Goal: Task Accomplishment & Management: Use online tool/utility

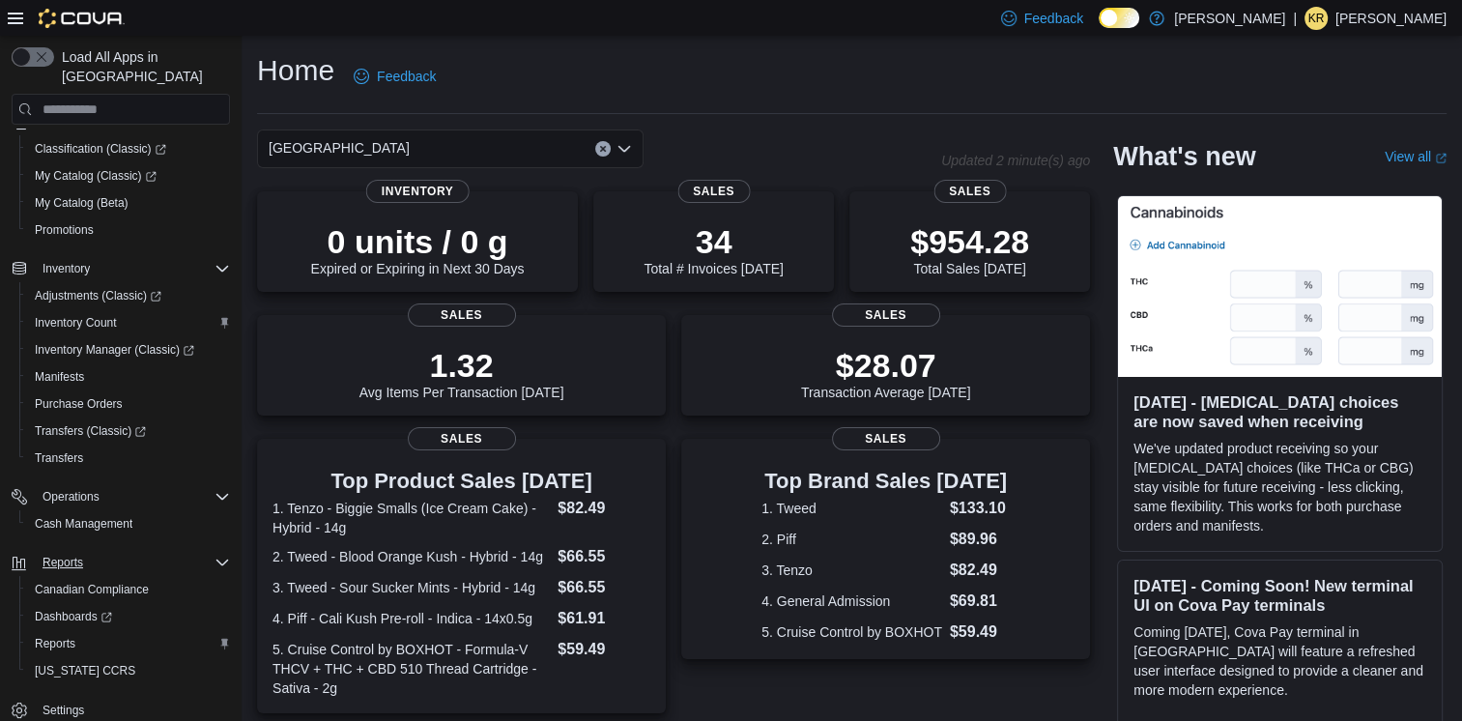
scroll to position [258, 0]
click at [71, 633] on span "Reports" at bounding box center [55, 640] width 41 height 15
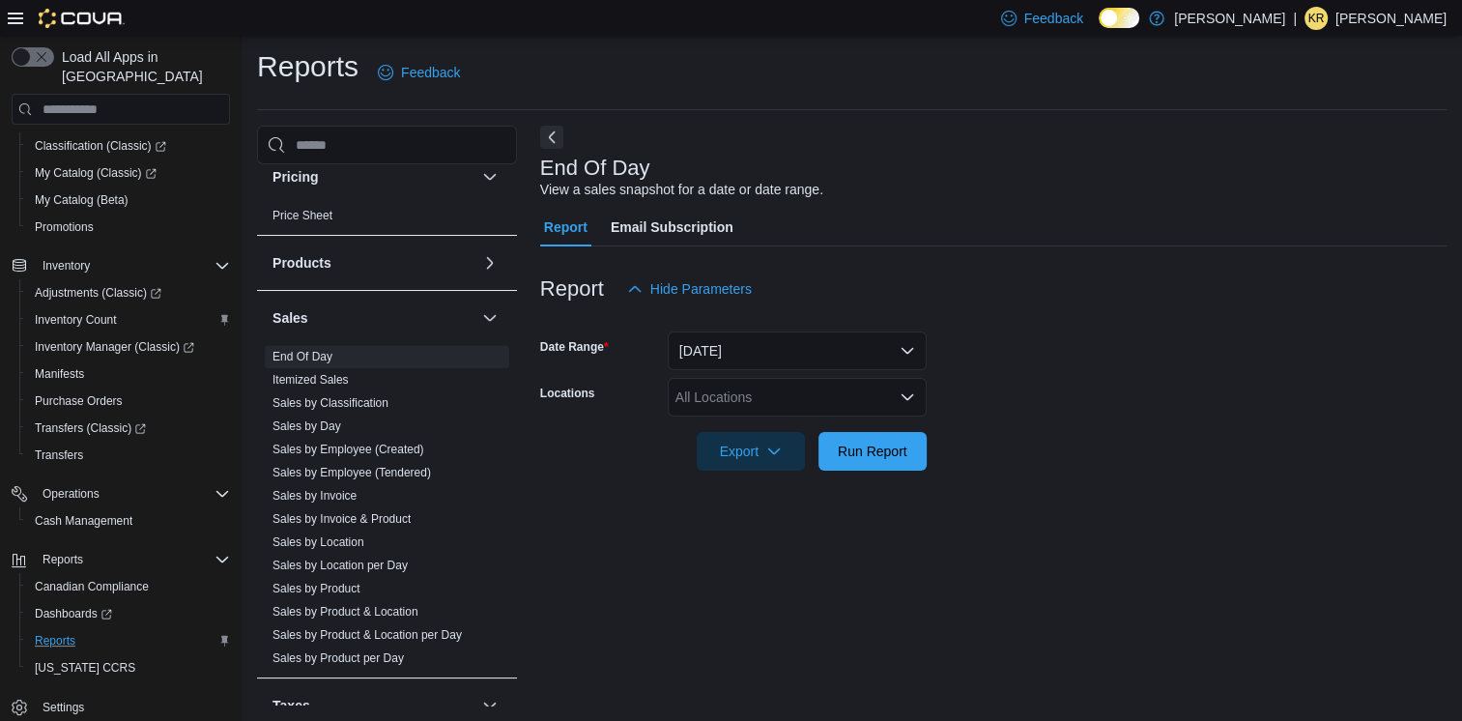
scroll to position [1160, 0]
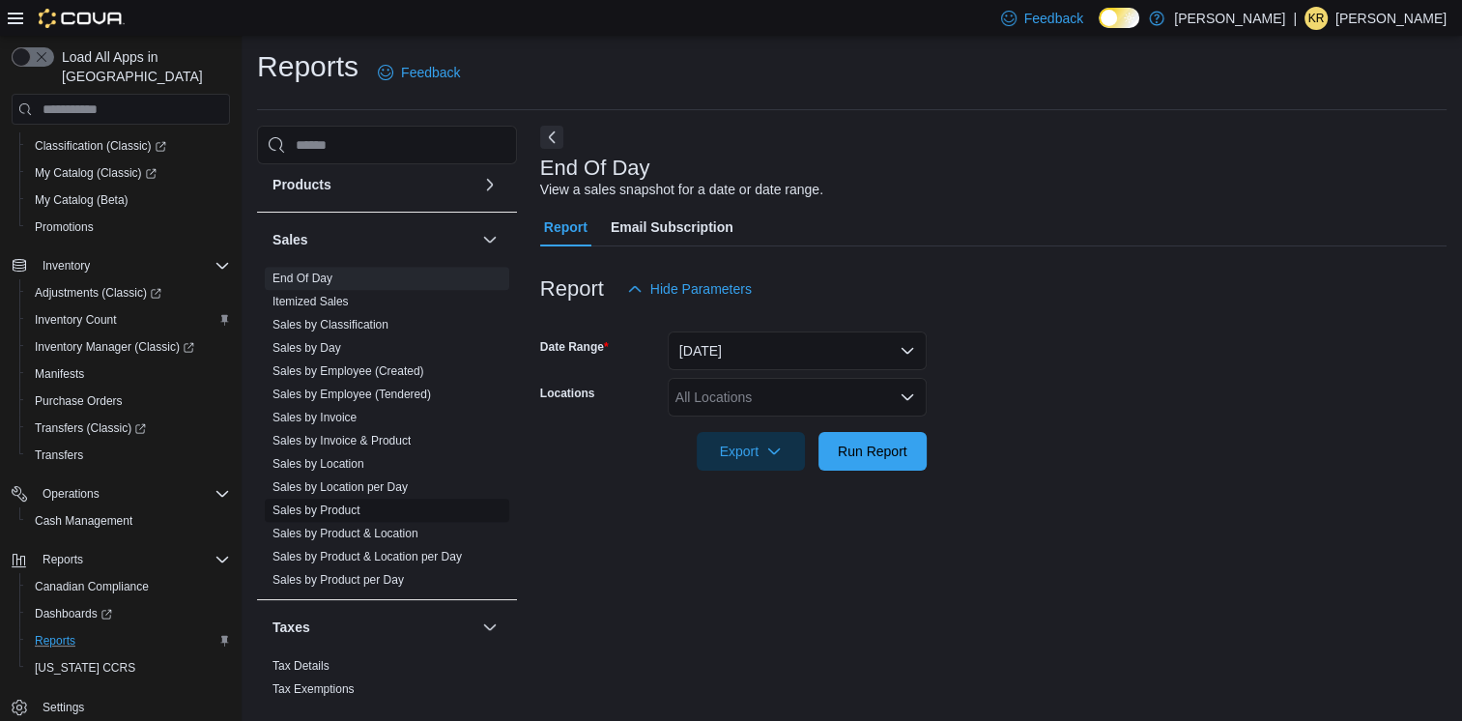
click at [352, 511] on link "Sales by Product" at bounding box center [317, 511] width 88 height 14
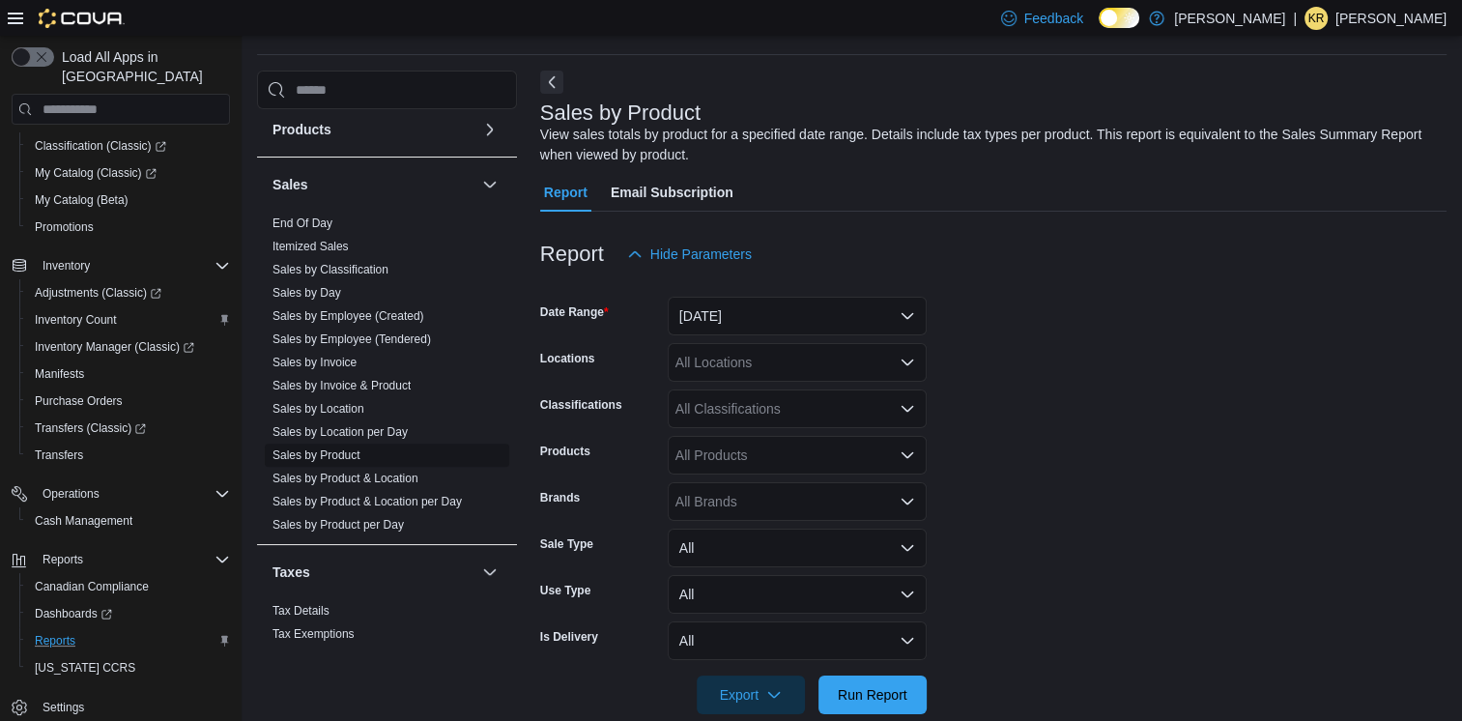
scroll to position [65, 0]
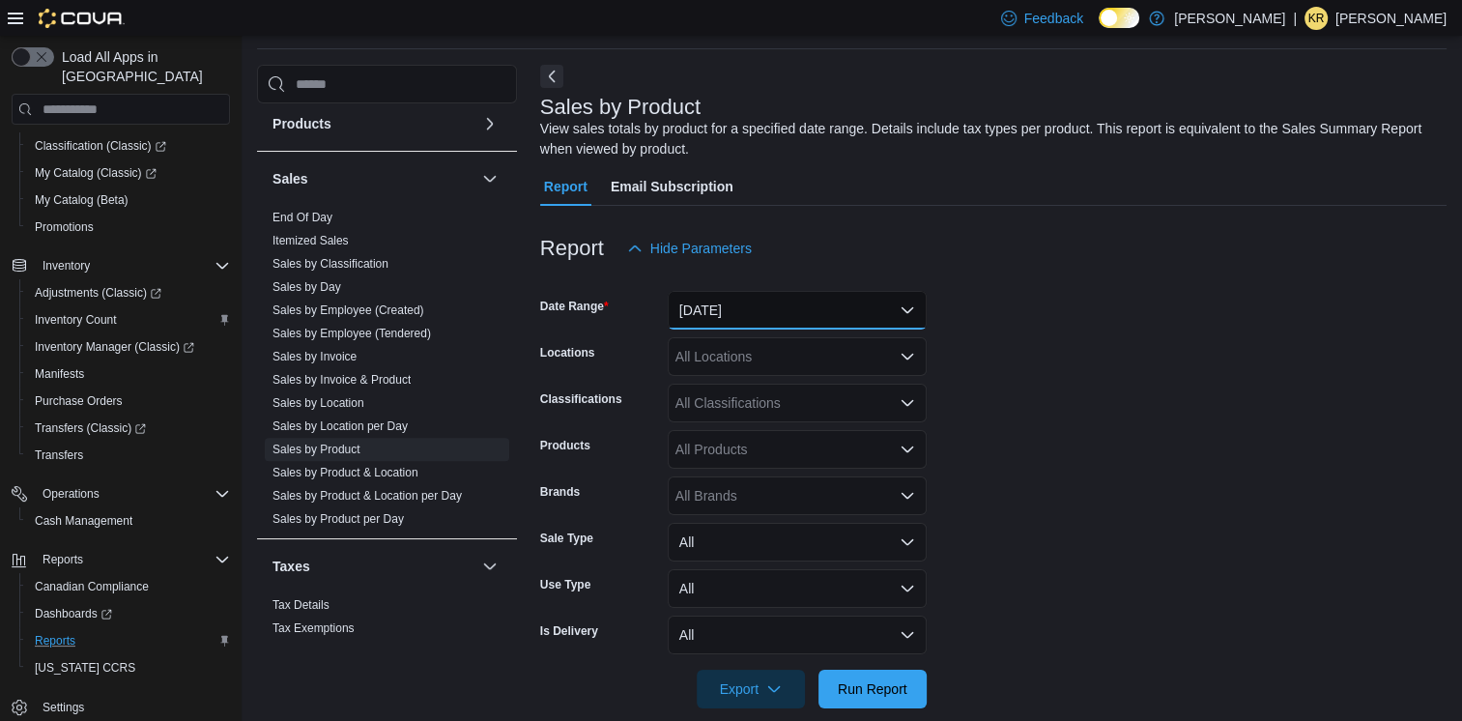
click at [795, 312] on button "[DATE]" at bounding box center [797, 310] width 259 height 39
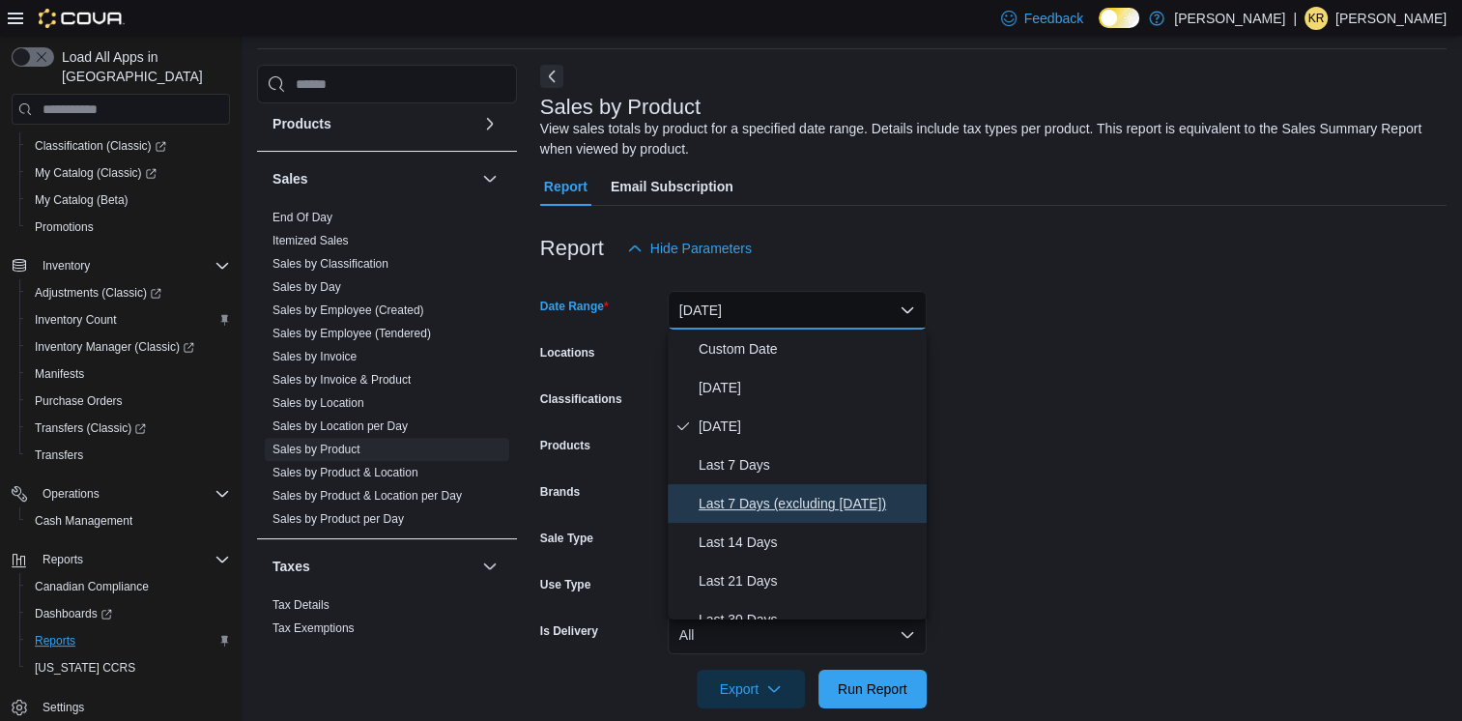
click at [792, 492] on span "Last 7 Days (excluding [DATE])" at bounding box center [809, 503] width 220 height 23
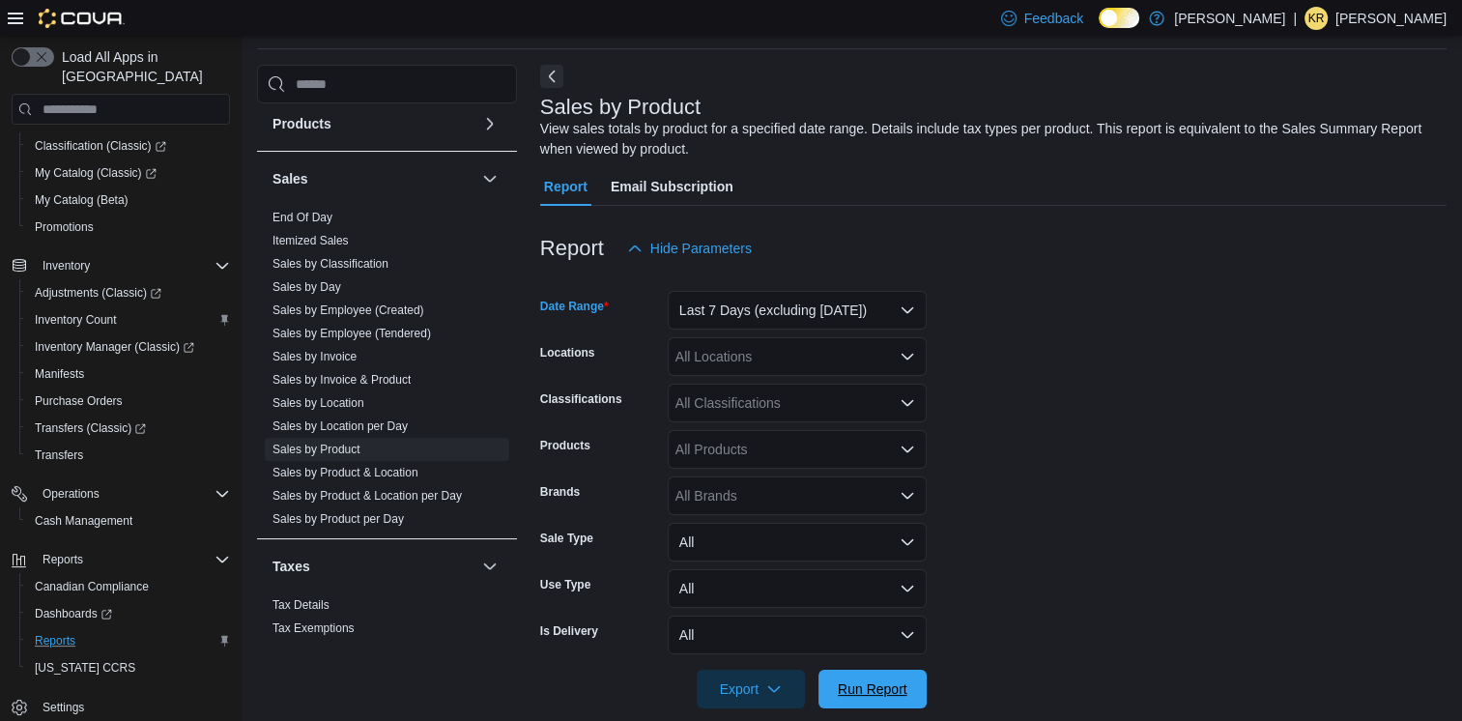
click at [878, 703] on span "Run Report" at bounding box center [872, 689] width 85 height 39
drag, startPoint x: 551, startPoint y: 73, endPoint x: 586, endPoint y: 69, distance: 35.1
click at [553, 73] on button "Next" at bounding box center [551, 76] width 23 height 23
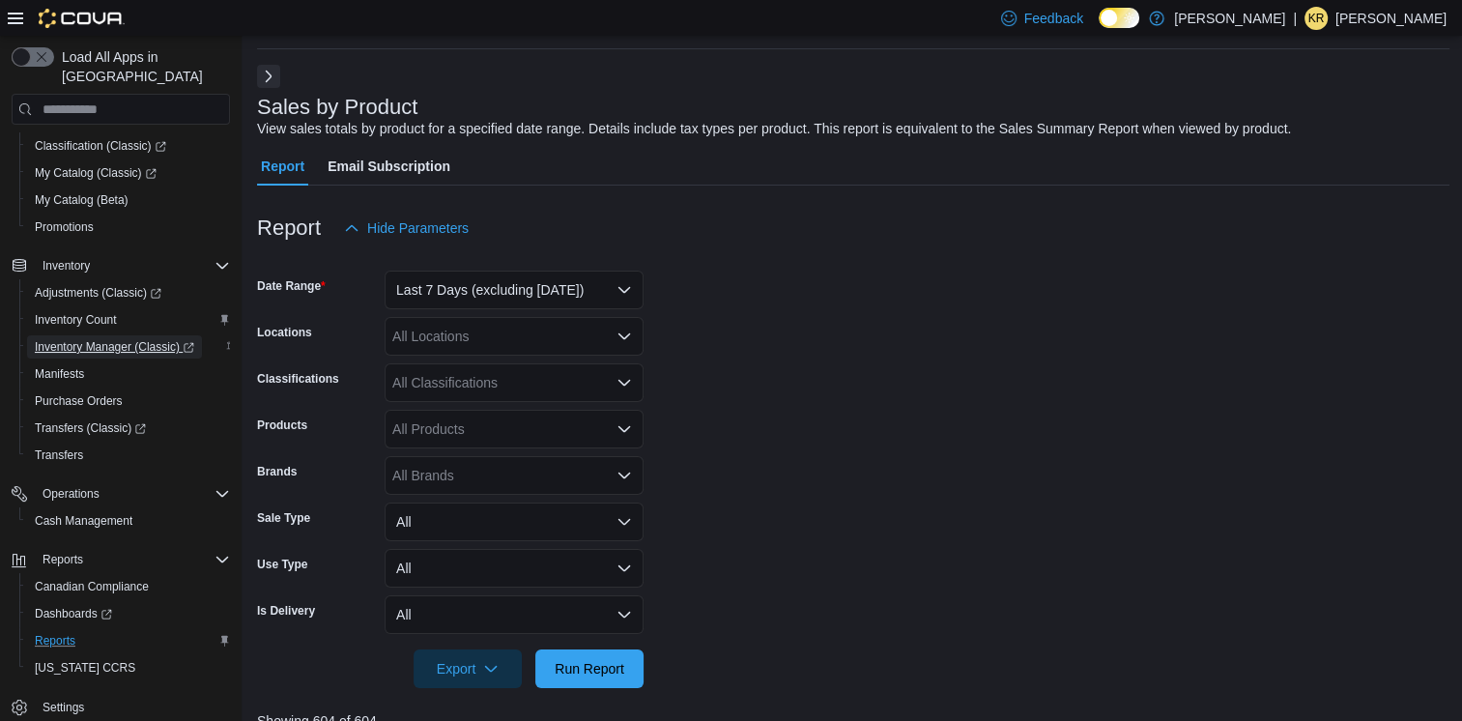
click at [134, 339] on span "Inventory Manager (Classic)" at bounding box center [114, 346] width 159 height 15
click at [478, 368] on div "All Classifications" at bounding box center [514, 382] width 259 height 39
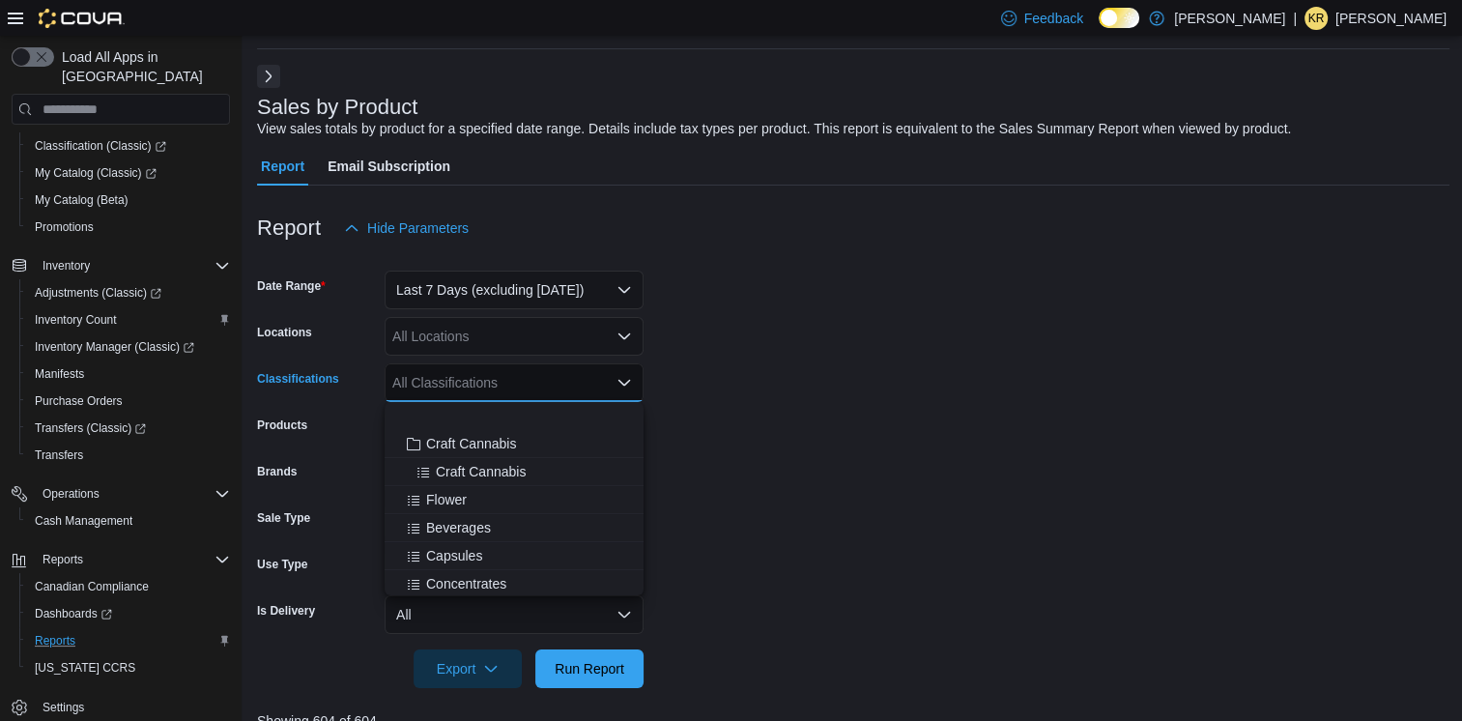
scroll to position [129, 0]
click at [475, 489] on div "Pre-Roll" at bounding box center [514, 483] width 236 height 19
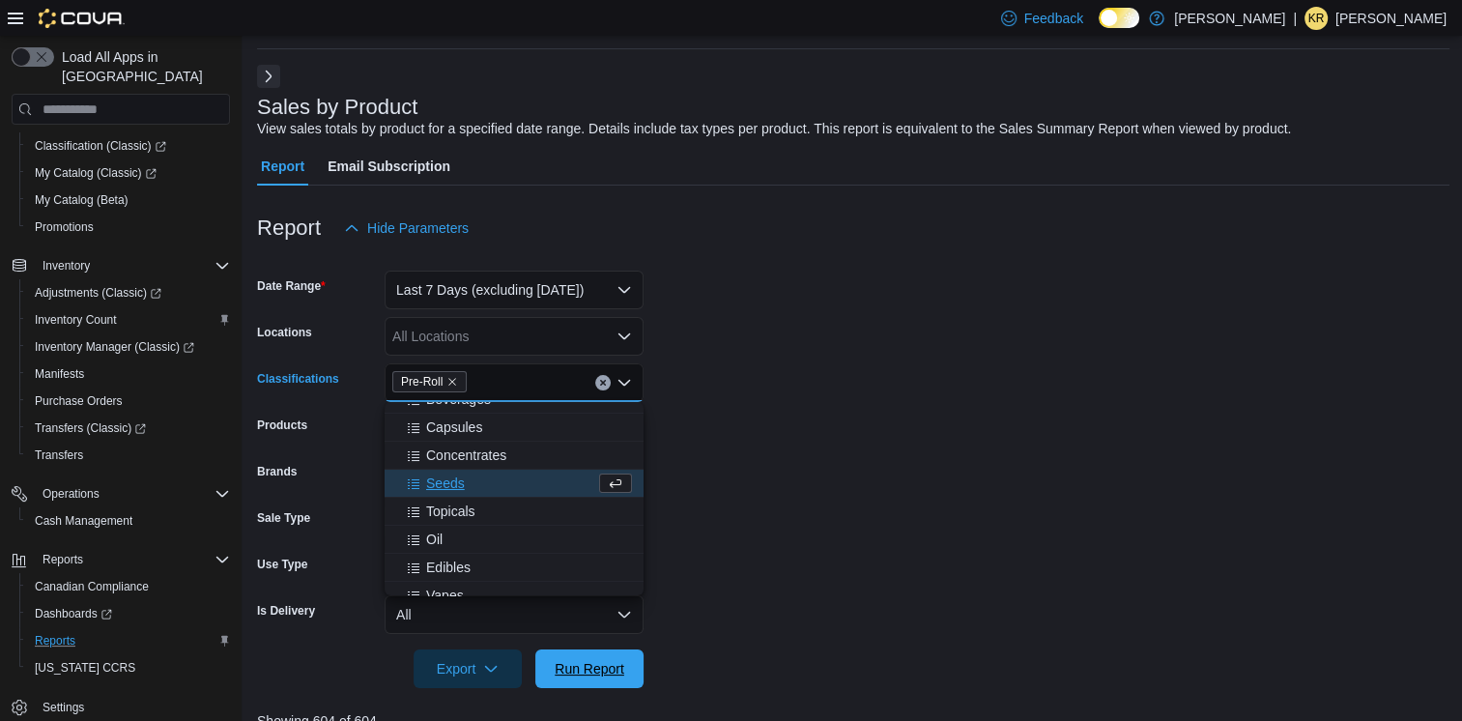
click at [568, 678] on span "Run Report" at bounding box center [589, 668] width 85 height 39
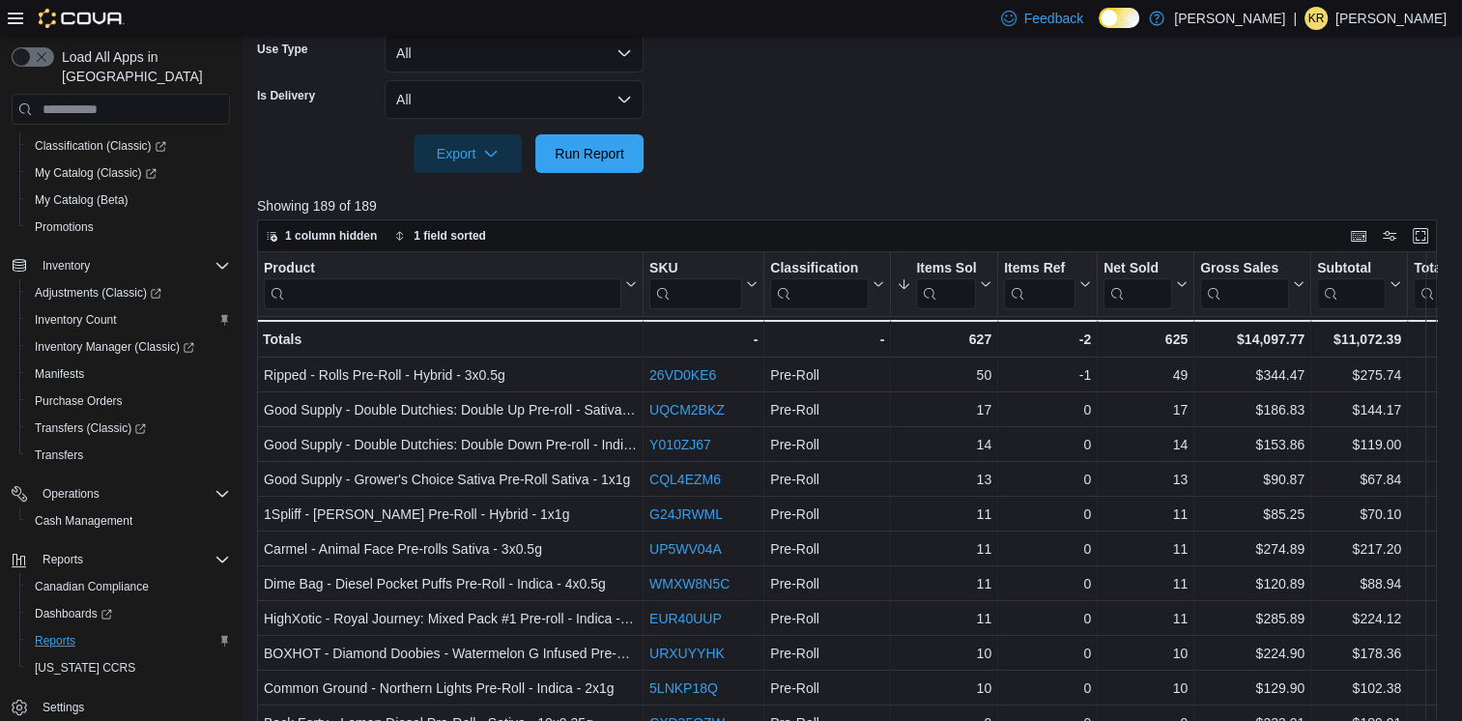
scroll to position [193, 0]
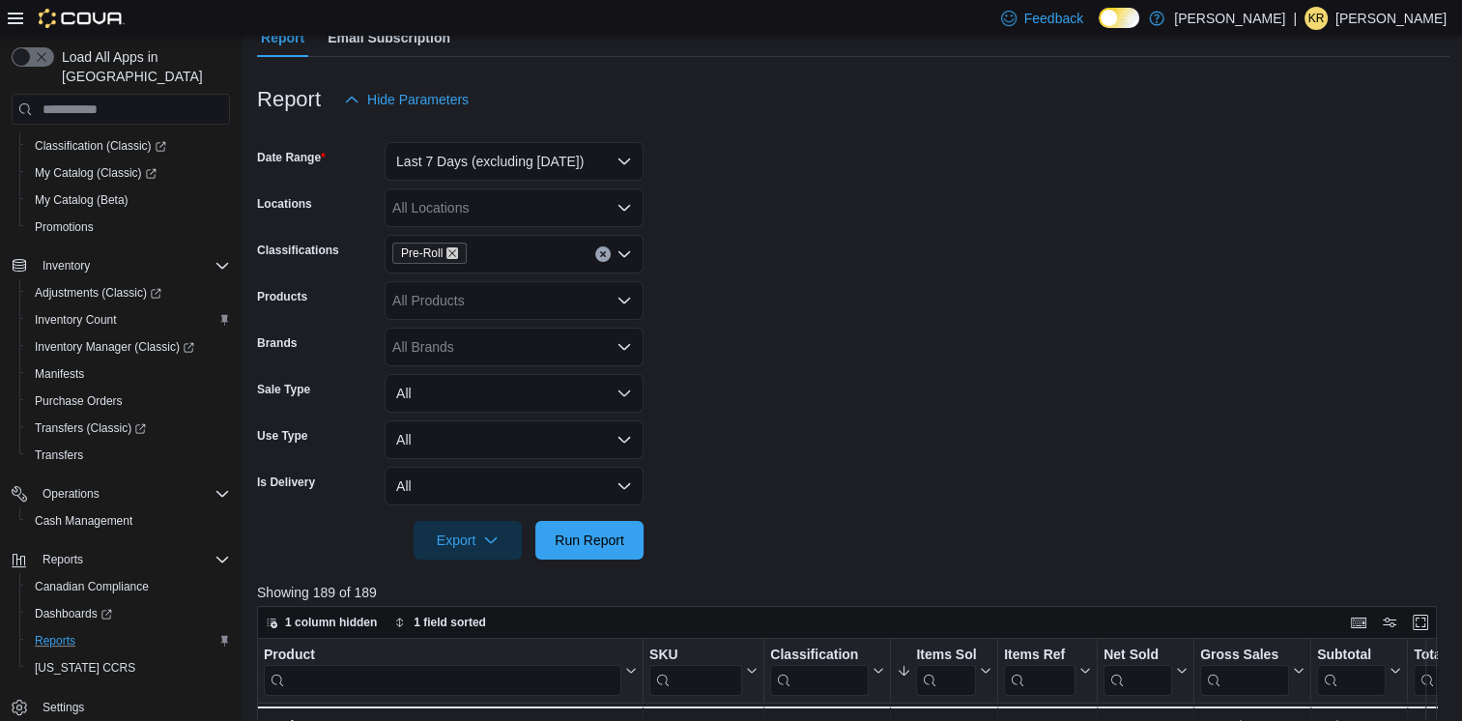
click at [452, 249] on icon "Remove Pre-Roll from selection in this group" at bounding box center [453, 253] width 12 height 12
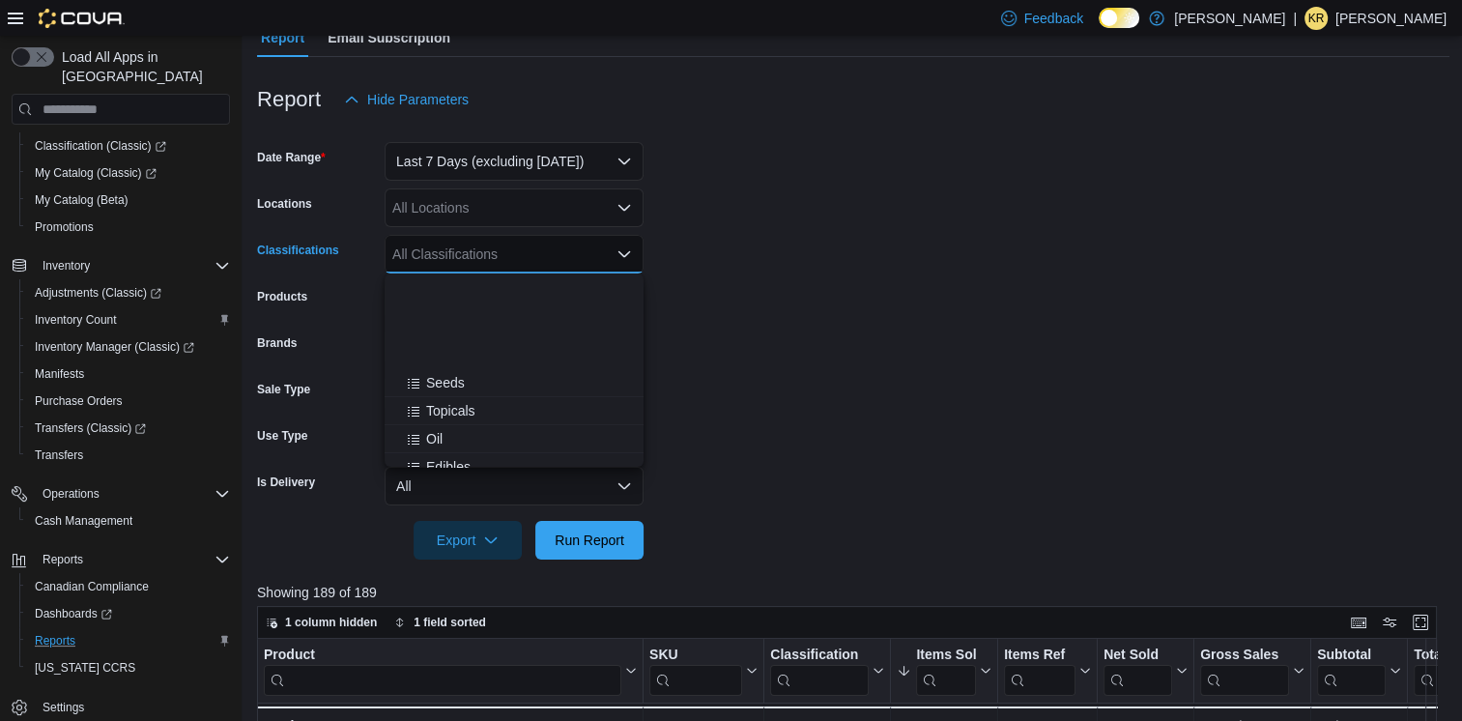
scroll to position [257, 0]
click at [465, 369] on div "Vapes" at bounding box center [514, 366] width 236 height 19
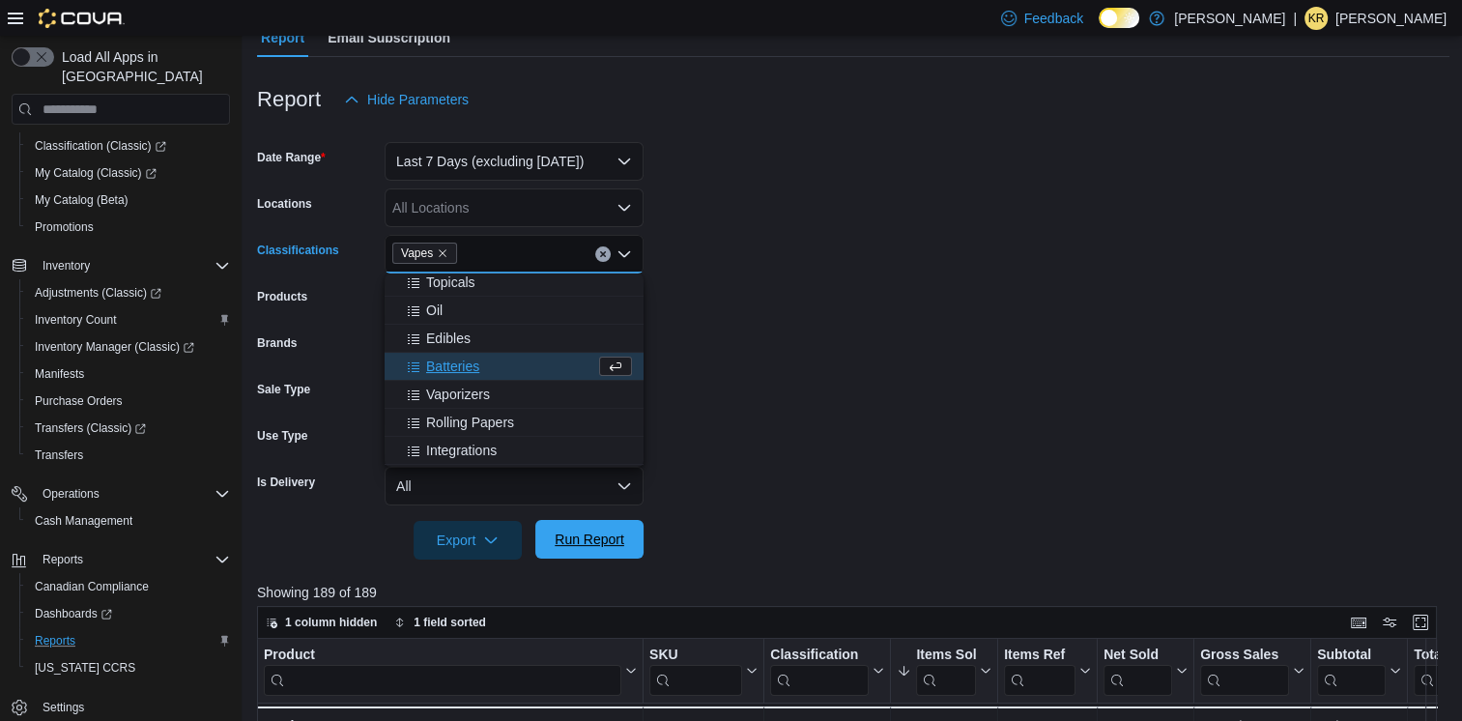
click at [621, 547] on span "Run Report" at bounding box center [590, 539] width 70 height 19
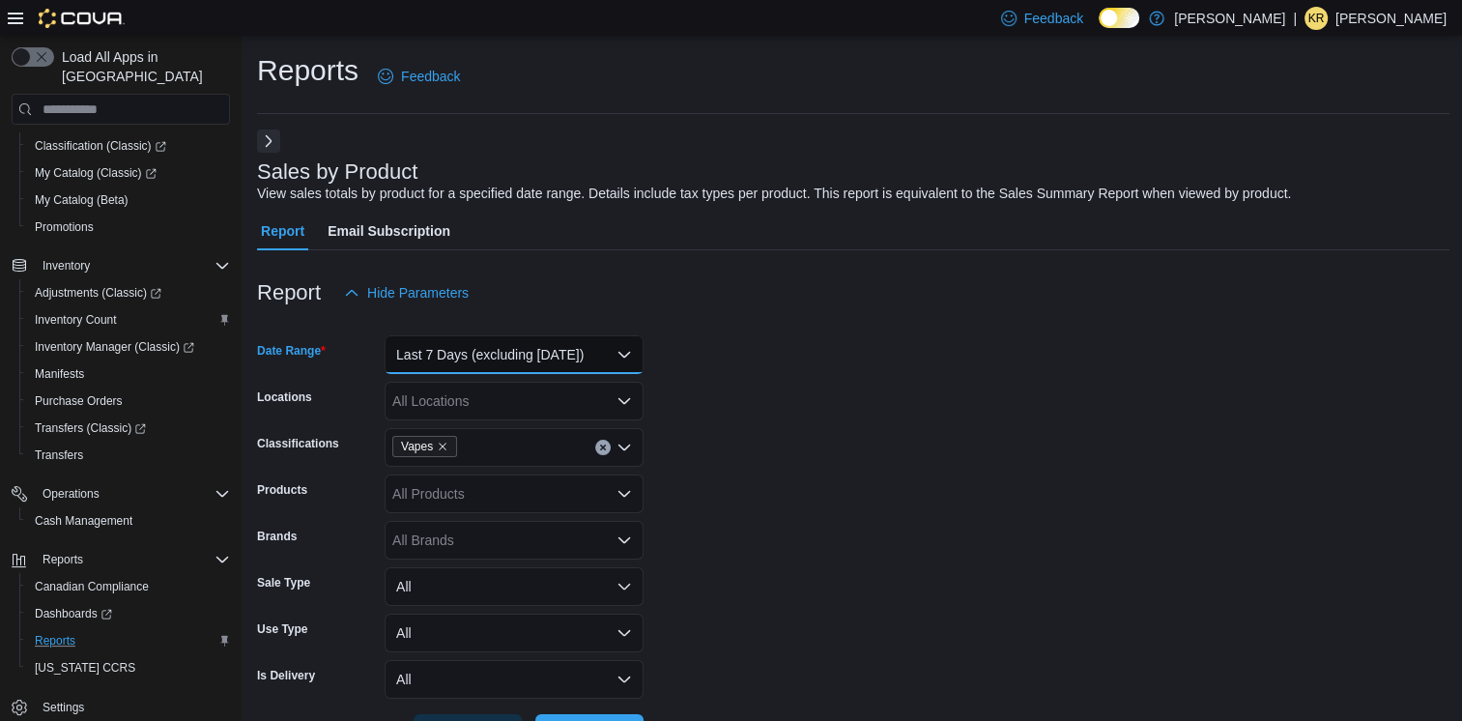
click at [504, 359] on button "Last 7 Days (excluding [DATE])" at bounding box center [514, 354] width 259 height 39
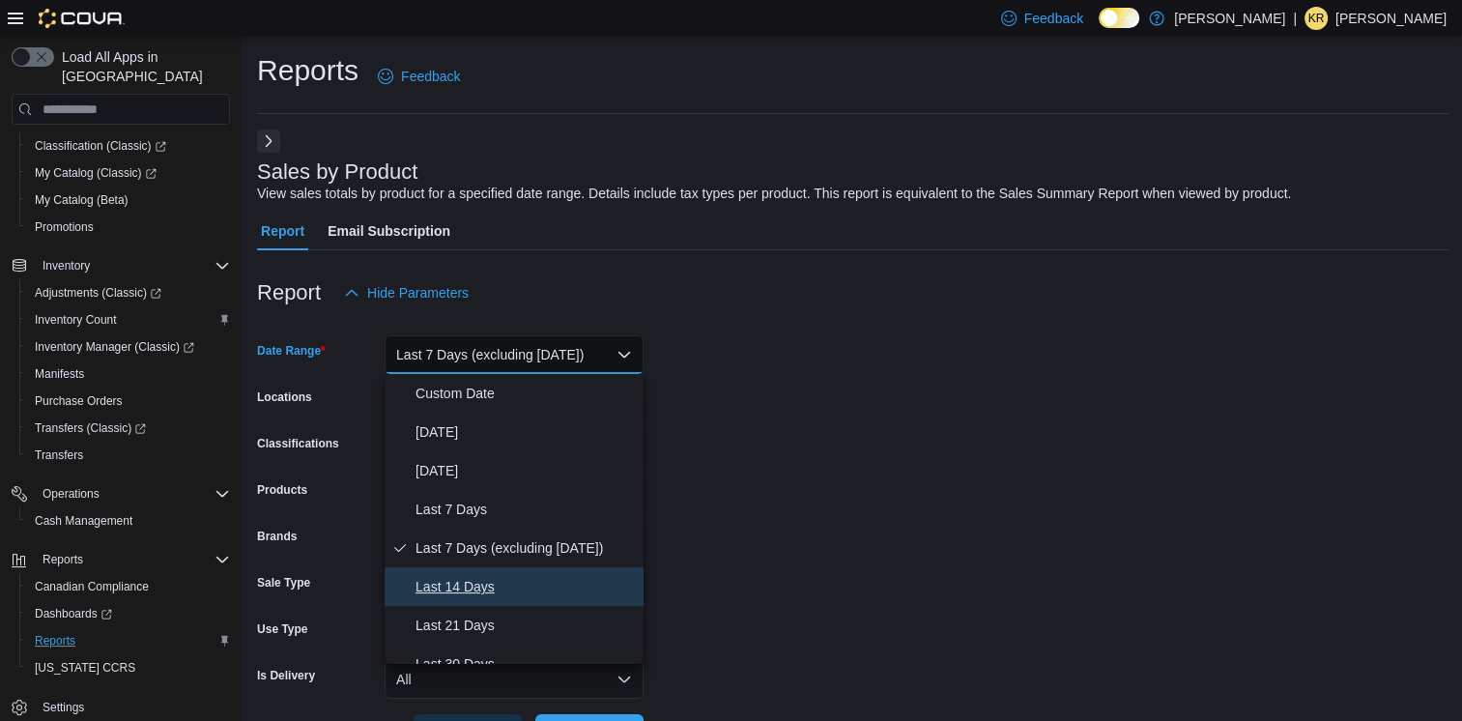
click at [491, 593] on span "Last 14 Days" at bounding box center [526, 586] width 220 height 23
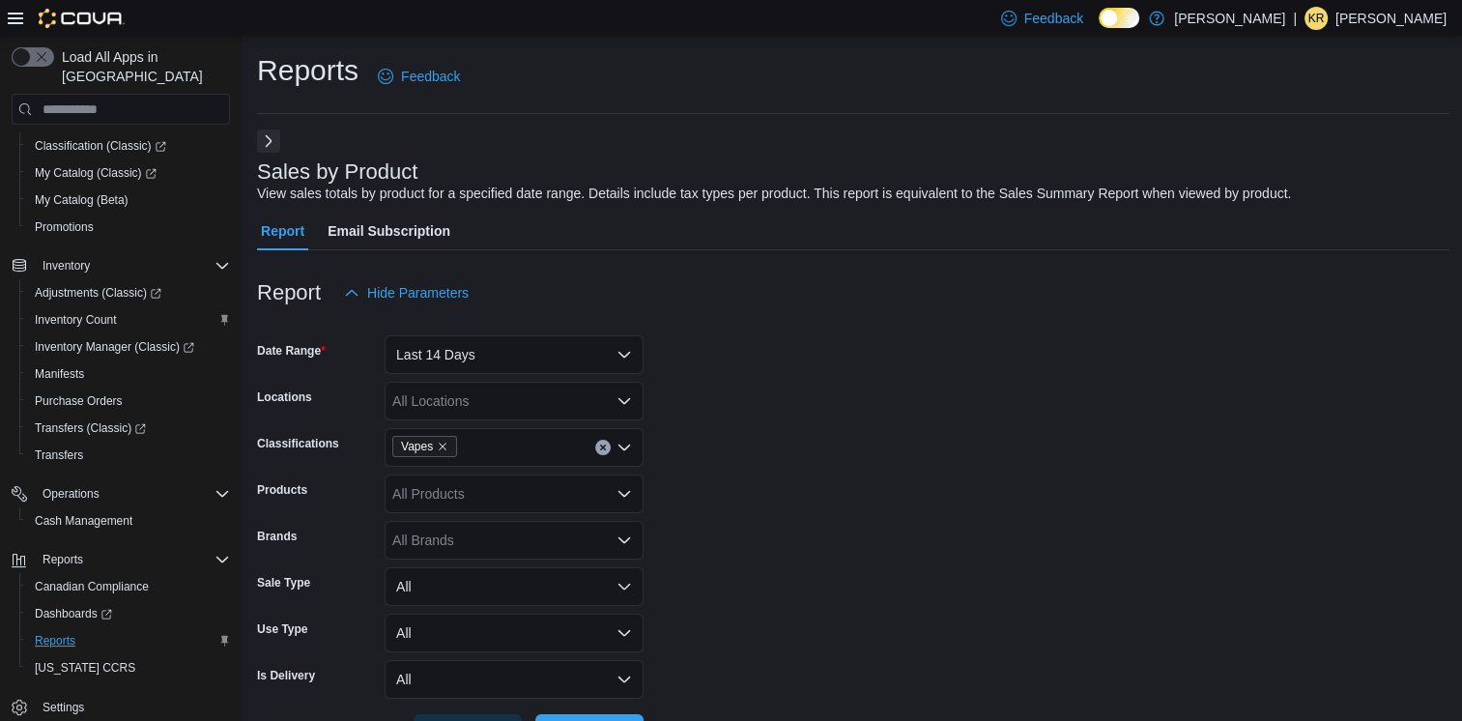
click at [889, 550] on form "Date Range Last 14 Days Locations All Locations Classifications Vapes Products …" at bounding box center [853, 532] width 1193 height 441
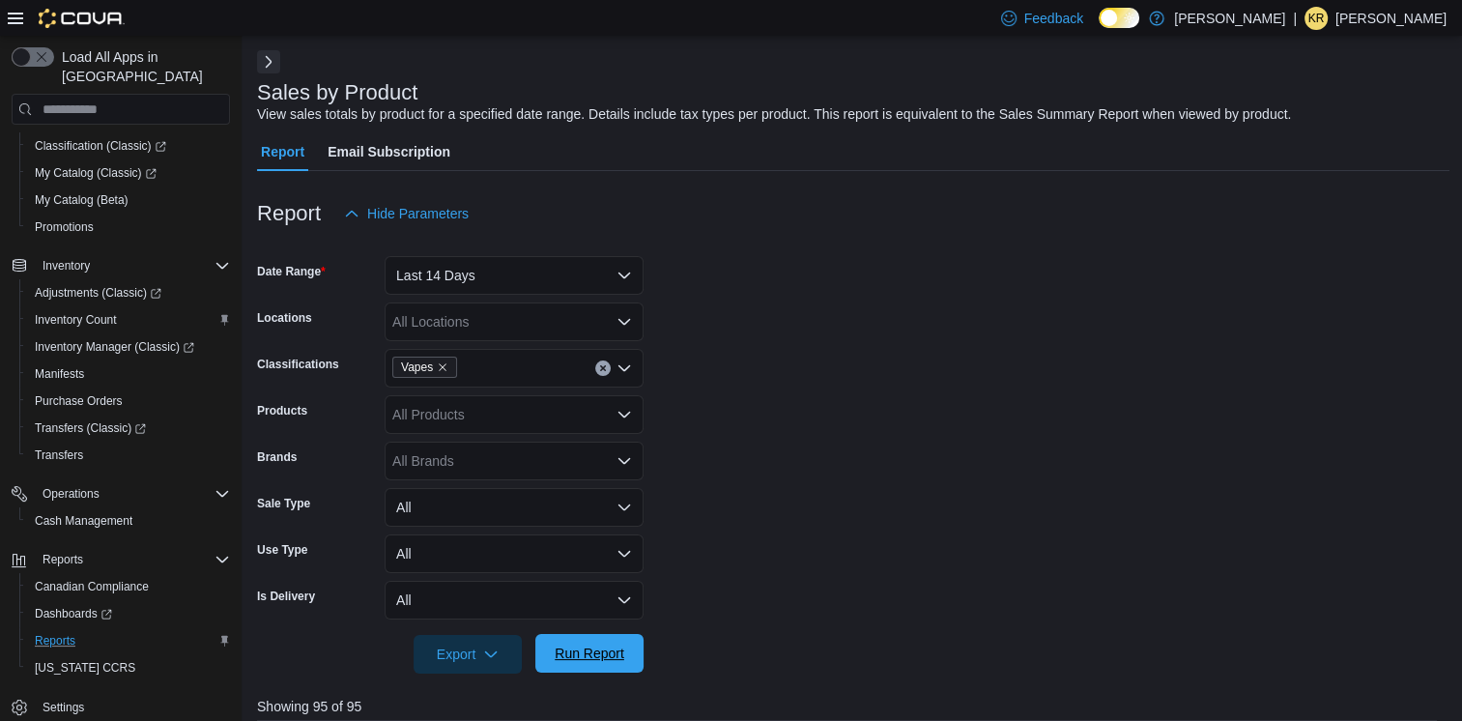
scroll to position [129, 0]
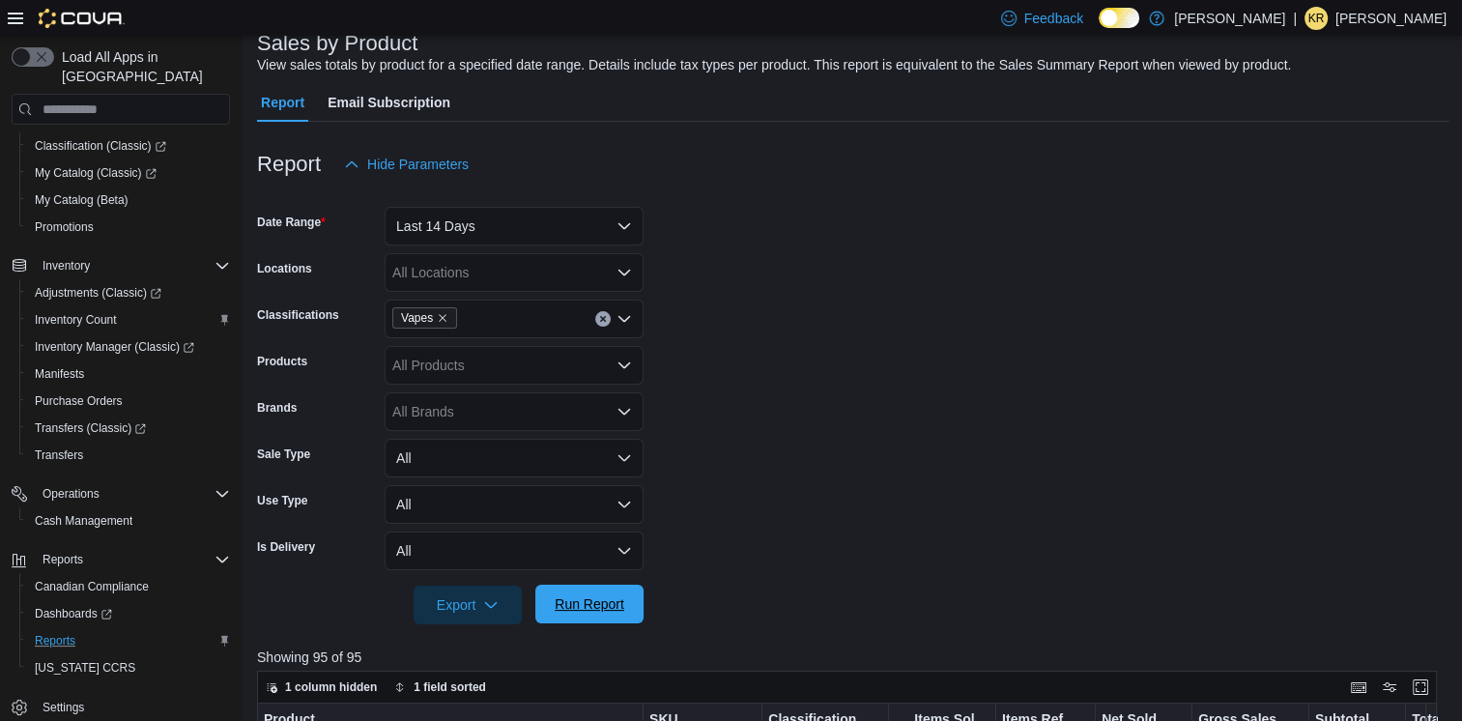
click at [638, 590] on button "Run Report" at bounding box center [589, 604] width 108 height 39
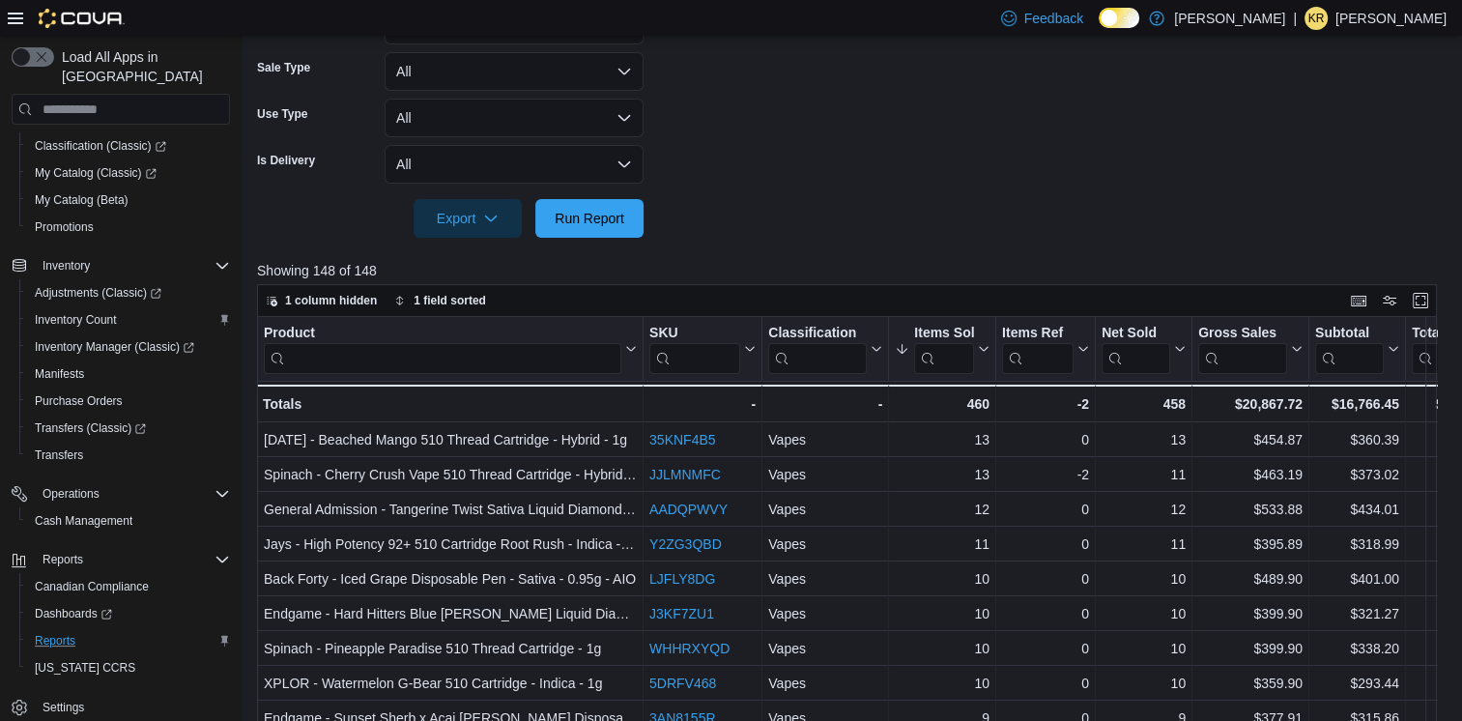
scroll to position [129, 0]
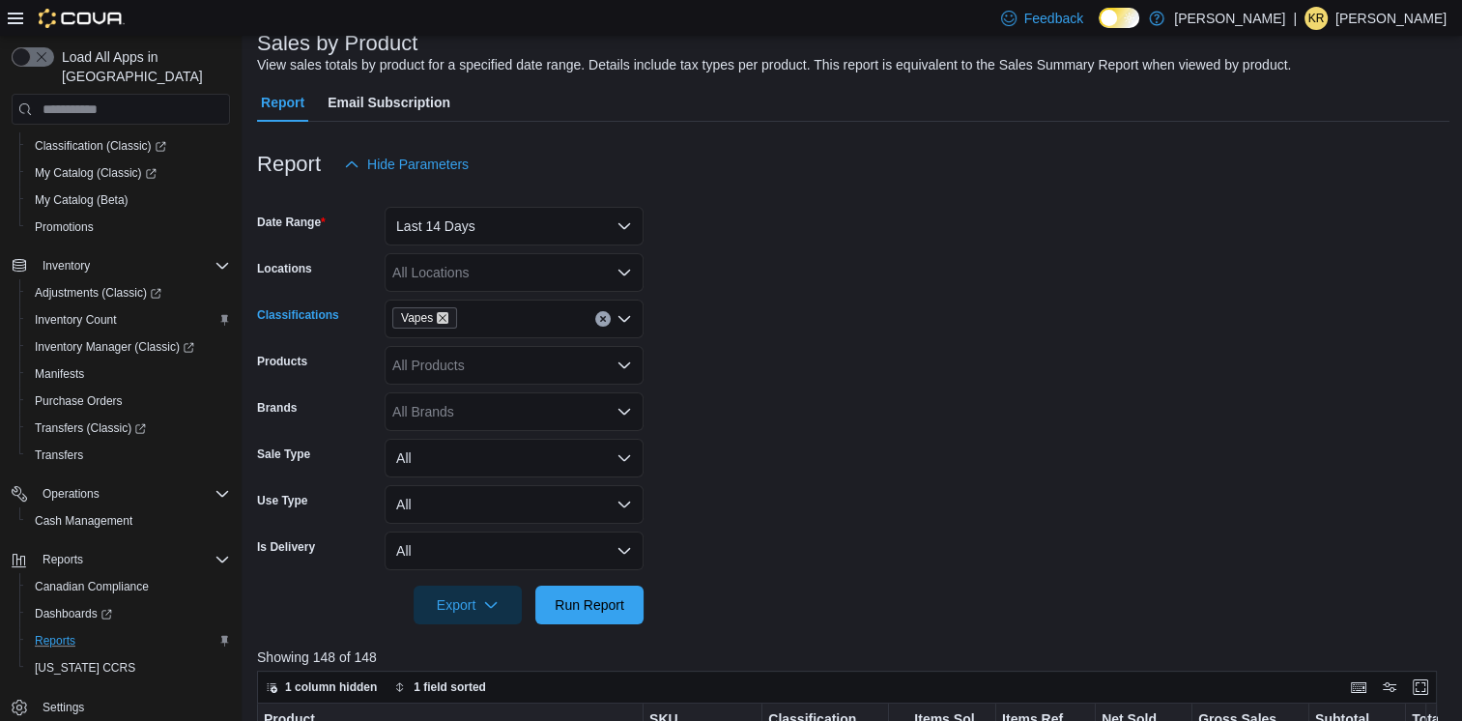
click at [445, 318] on icon "Remove Vapes from selection in this group" at bounding box center [443, 318] width 12 height 12
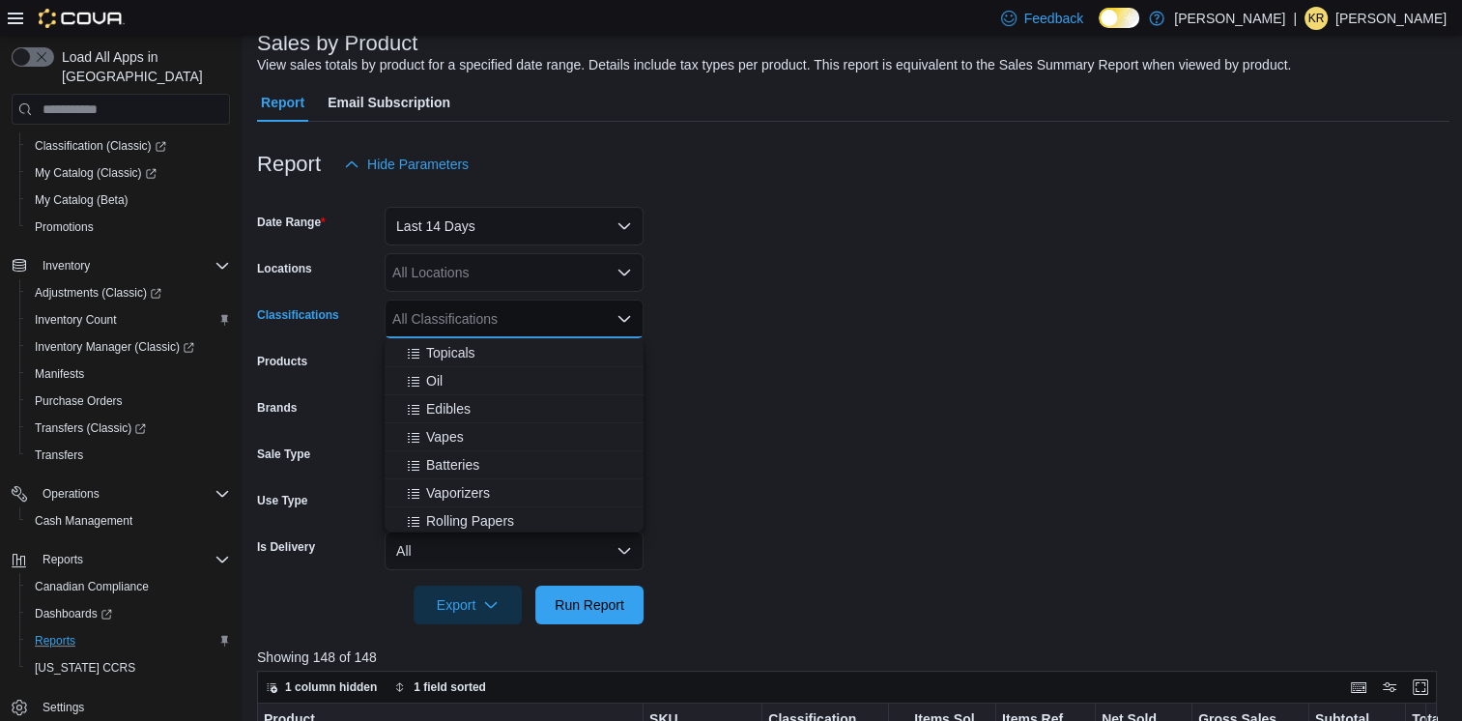
scroll to position [257, 0]
click at [449, 403] on span "Edibles" at bounding box center [448, 402] width 44 height 19
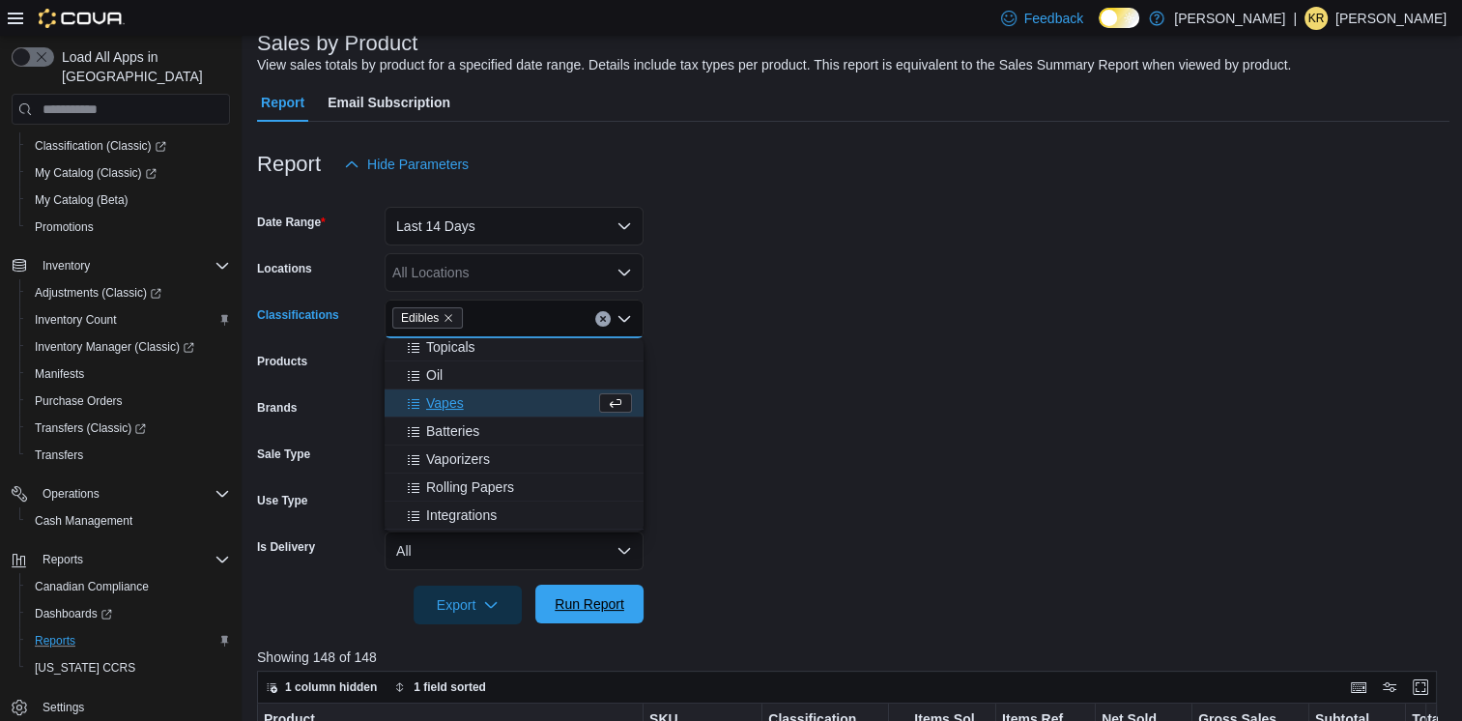
click at [584, 605] on span "Run Report" at bounding box center [590, 603] width 70 height 19
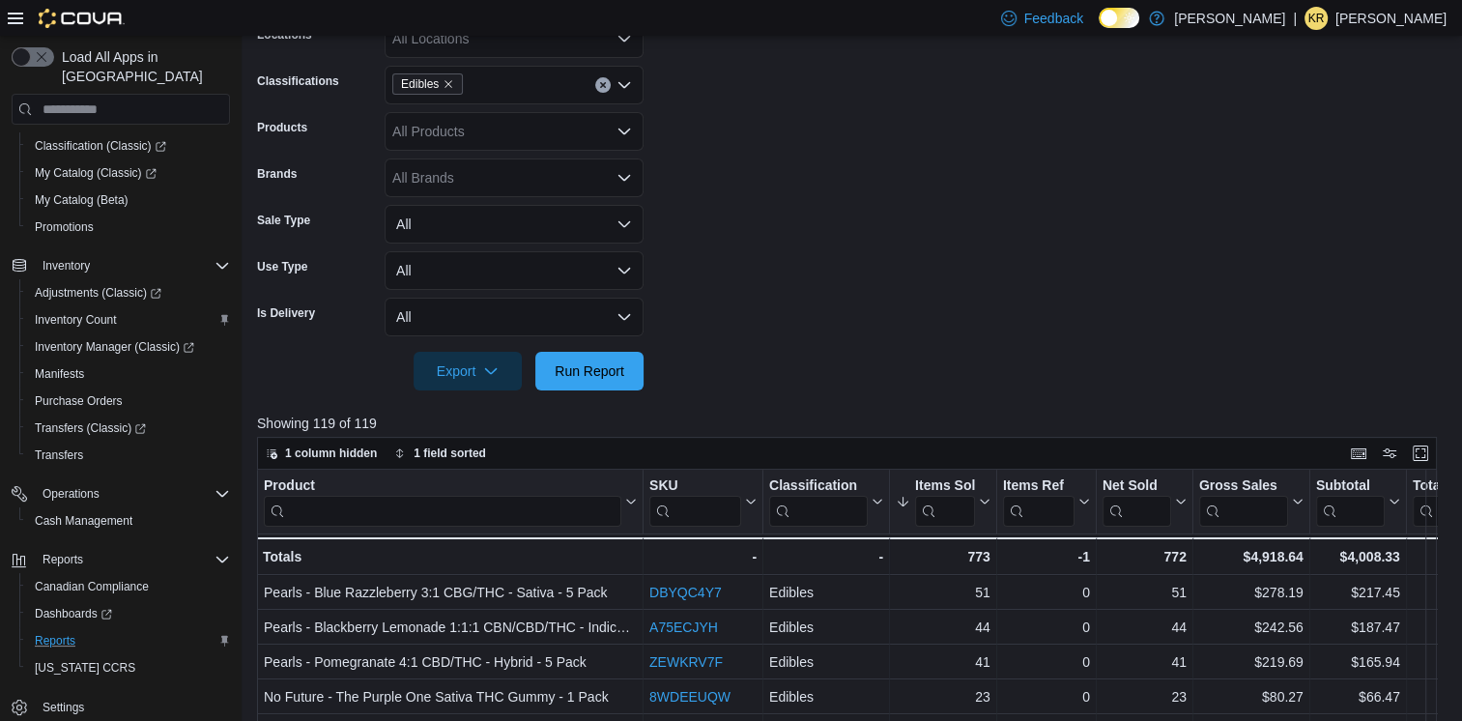
scroll to position [129, 0]
